Goal: Transaction & Acquisition: Purchase product/service

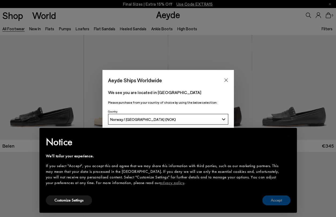
click at [273, 202] on button "Accept" at bounding box center [277, 201] width 28 height 10
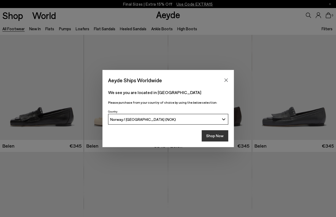
click at [218, 137] on button "Shop Now" at bounding box center [215, 135] width 27 height 11
click at [215, 136] on button "Shop Now" at bounding box center [215, 135] width 27 height 11
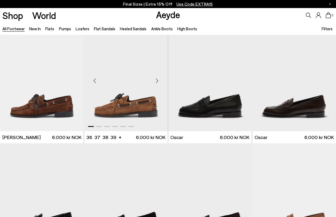
scroll to position [510, 0]
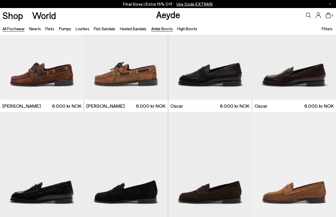
click at [164, 28] on link "Ankle Boots" at bounding box center [161, 28] width 21 height 5
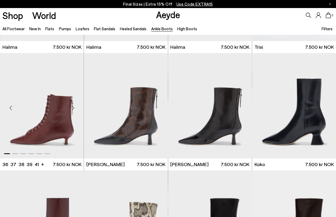
scroll to position [107, 0]
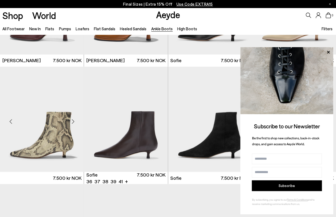
scroll to position [456, 0]
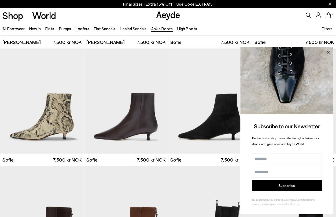
click at [329, 51] on icon at bounding box center [328, 52] width 3 height 3
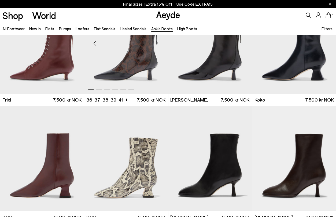
scroll to position [107, 0]
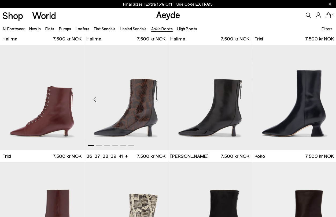
click at [135, 99] on img "1 / 6" at bounding box center [126, 98] width 84 height 106
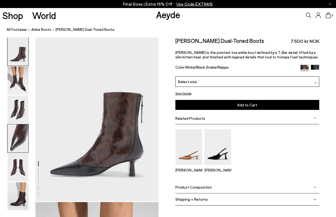
click at [22, 127] on img at bounding box center [18, 139] width 21 height 28
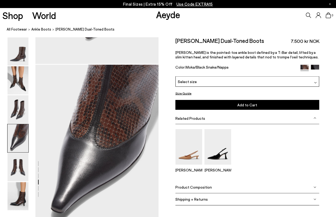
scroll to position [496, 0]
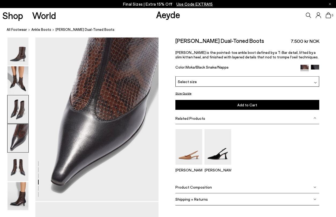
click at [20, 109] on img at bounding box center [18, 110] width 21 height 28
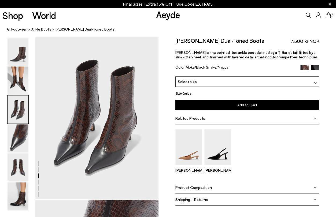
scroll to position [331, 0]
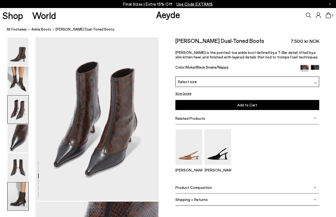
click at [20, 188] on img at bounding box center [18, 197] width 21 height 28
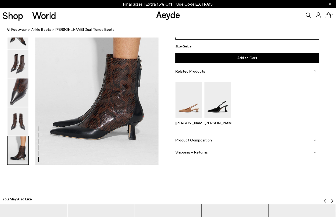
scroll to position [863, 0]
